Goal: Task Accomplishment & Management: Manage account settings

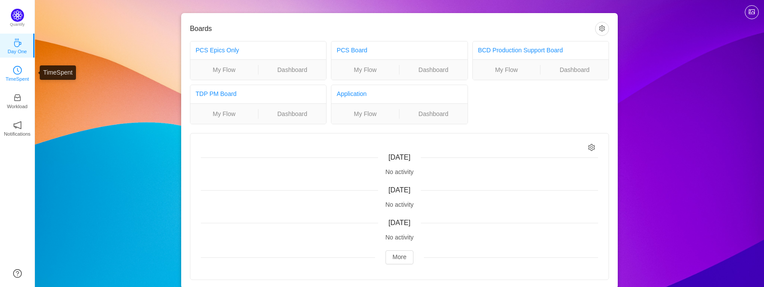
click at [15, 69] on icon "icon: clock-circle" at bounding box center [17, 70] width 9 height 9
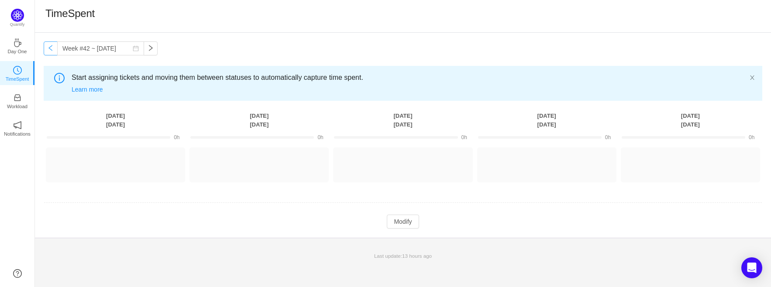
click at [50, 48] on button "button" at bounding box center [51, 48] width 14 height 14
click at [50, 46] on button "button" at bounding box center [51, 48] width 14 height 14
type input "Week #40 ~ [DATE]"
click at [20, 93] on icon "icon: inbox" at bounding box center [17, 97] width 9 height 9
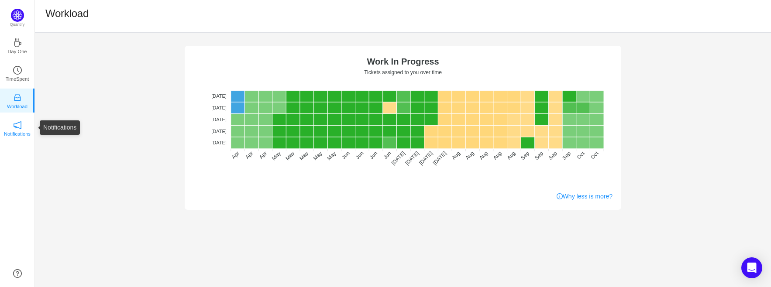
click at [18, 128] on icon "icon: notification" at bounding box center [17, 125] width 9 height 9
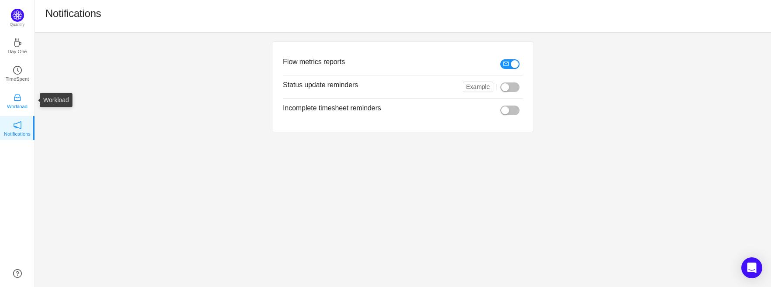
click at [14, 99] on icon "icon: inbox" at bounding box center [17, 97] width 9 height 9
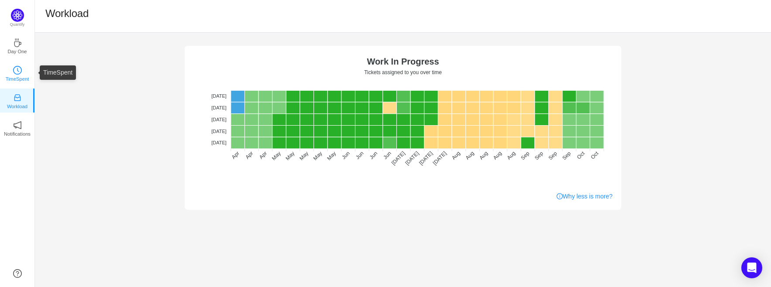
click at [14, 72] on icon "icon: clock-circle" at bounding box center [17, 70] width 9 height 9
